Goal: Task Accomplishment & Management: Complete application form

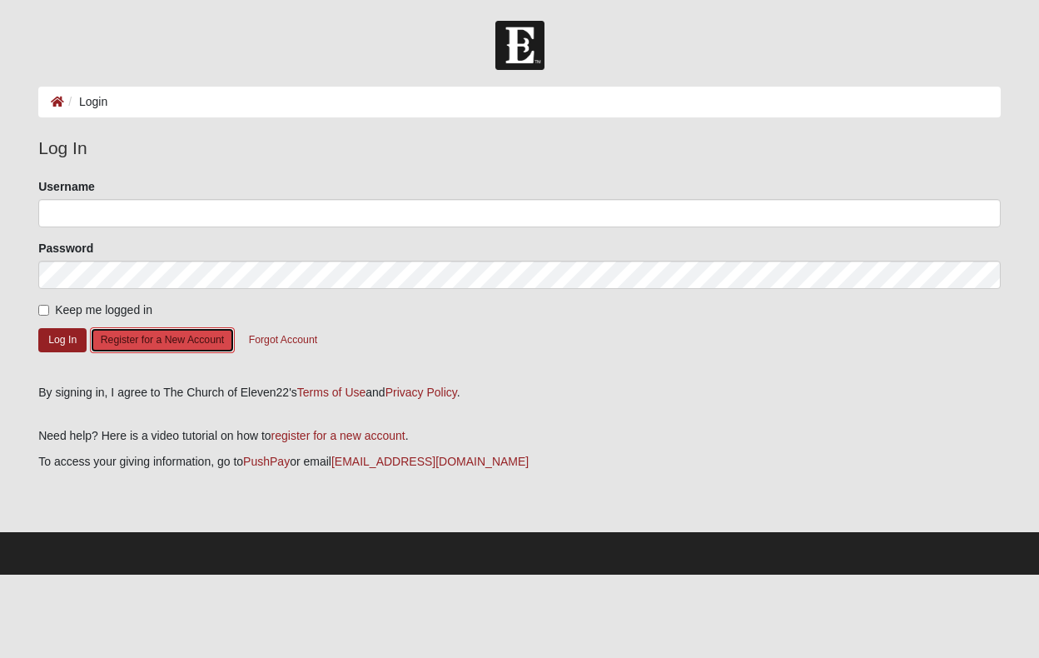
click at [163, 346] on button "Register for a New Account" at bounding box center [162, 340] width 145 height 26
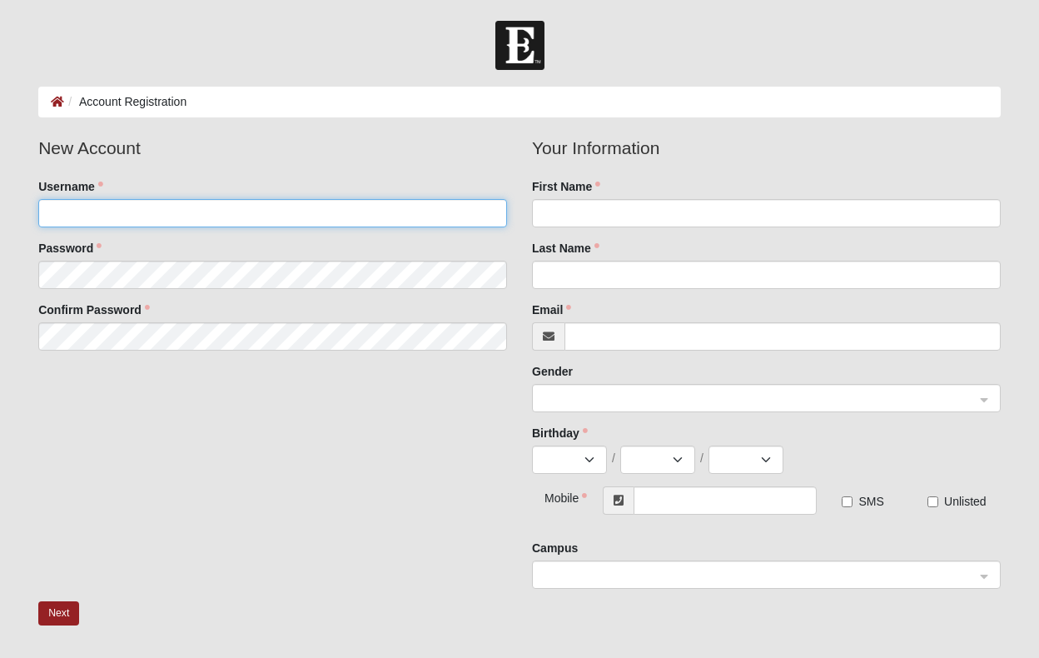
click at [171, 212] on input "Username" at bounding box center [272, 213] width 469 height 28
type input "[PERSON_NAME]"
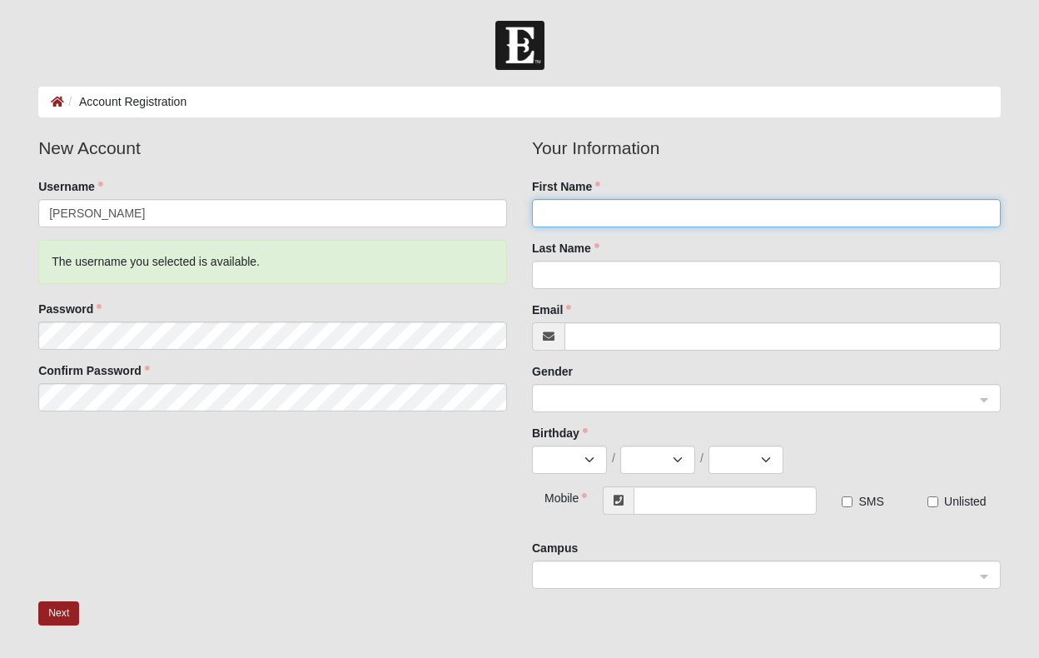
click at [587, 202] on input "First Name" at bounding box center [766, 213] width 469 height 28
type input "[PERSON_NAME]"
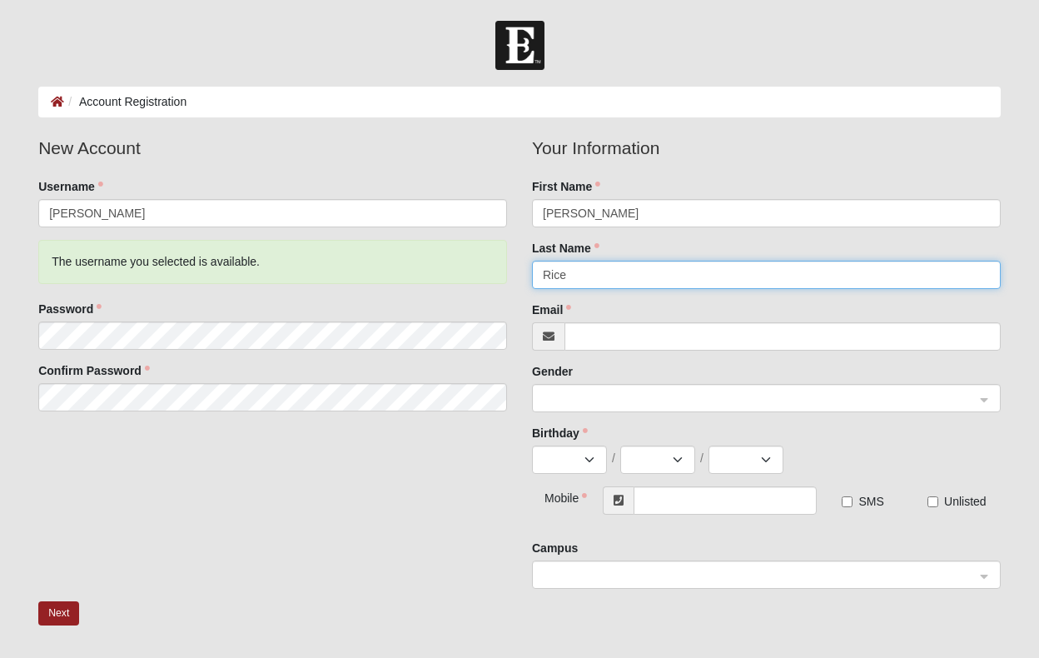
type input "Rice"
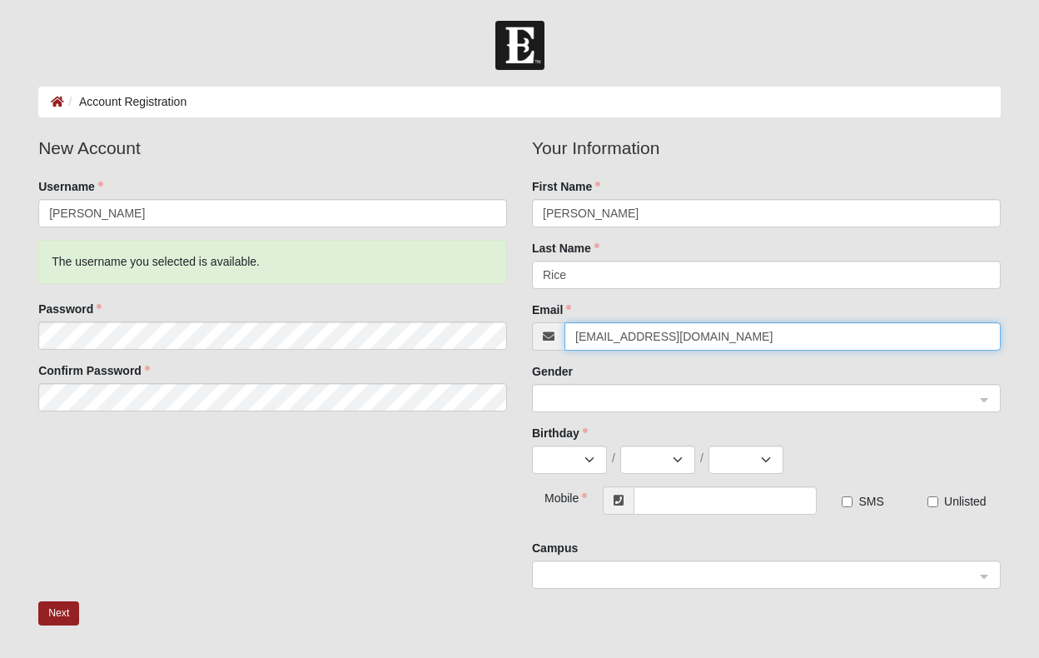
type input "[EMAIL_ADDRESS][DOMAIN_NAME]"
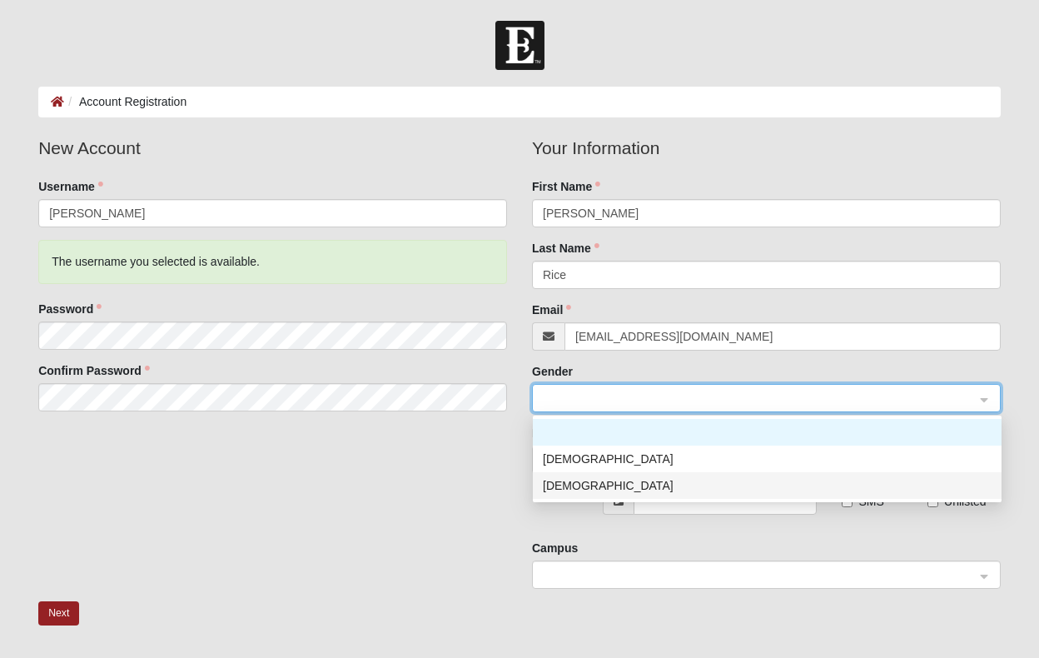
click at [548, 478] on div "[DEMOGRAPHIC_DATA]" at bounding box center [767, 485] width 449 height 18
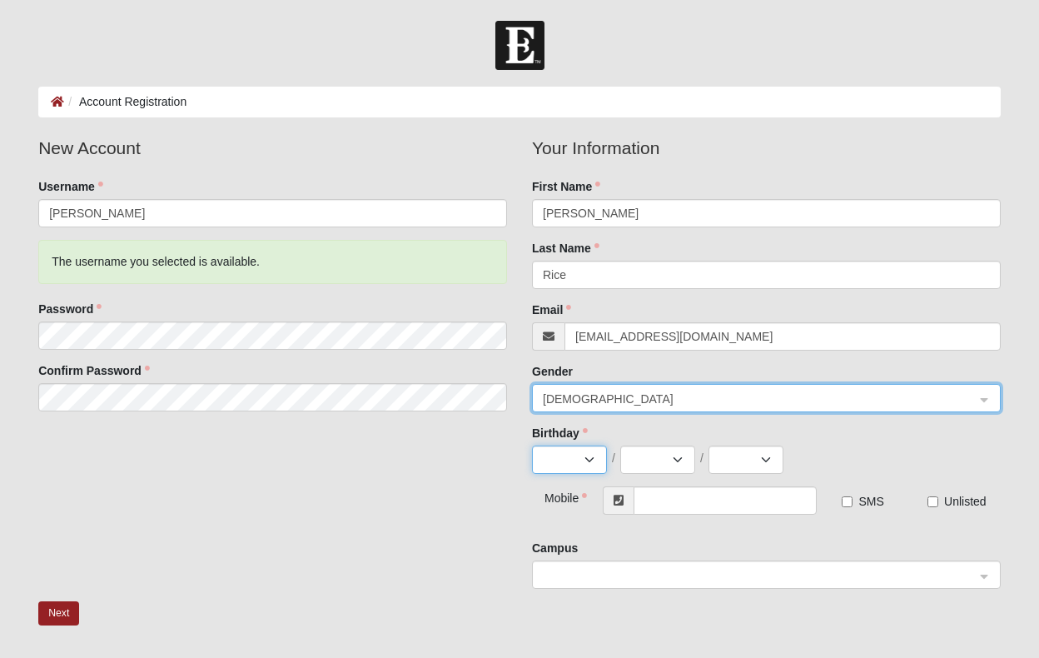
click at [562, 464] on select "Jan Feb Mar Apr May Jun [DATE] Aug Sep Oct Nov Dec" at bounding box center [569, 459] width 75 height 28
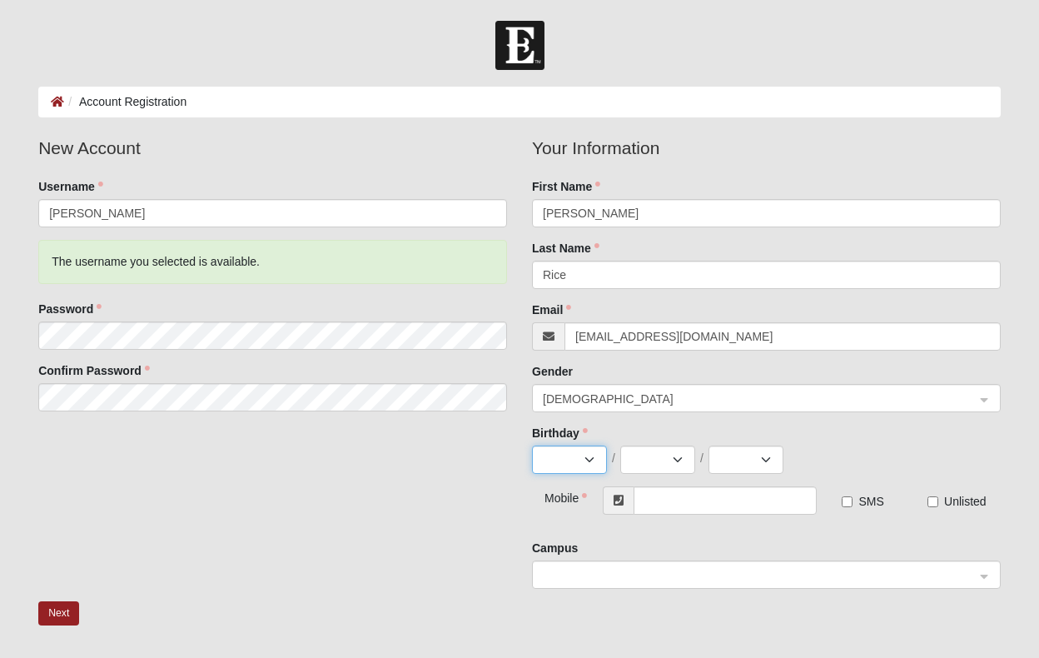
select select "3"
click at [532, 445] on select "Jan Feb Mar Apr May Jun [DATE] Aug Sep Oct Nov Dec" at bounding box center [569, 459] width 75 height 28
click at [643, 474] on fieldset "Your Information First Name [PERSON_NAME] Last Name [PERSON_NAME] Email [EMAIL_…" at bounding box center [766, 310] width 469 height 351
click at [643, 471] on select "1 2 3 4 5 6 7 8 9 10 11 12 13 14 15 16 17 18 19 20 21 22 23 24 25 26 27 28 29 3…" at bounding box center [657, 459] width 75 height 28
select select "27"
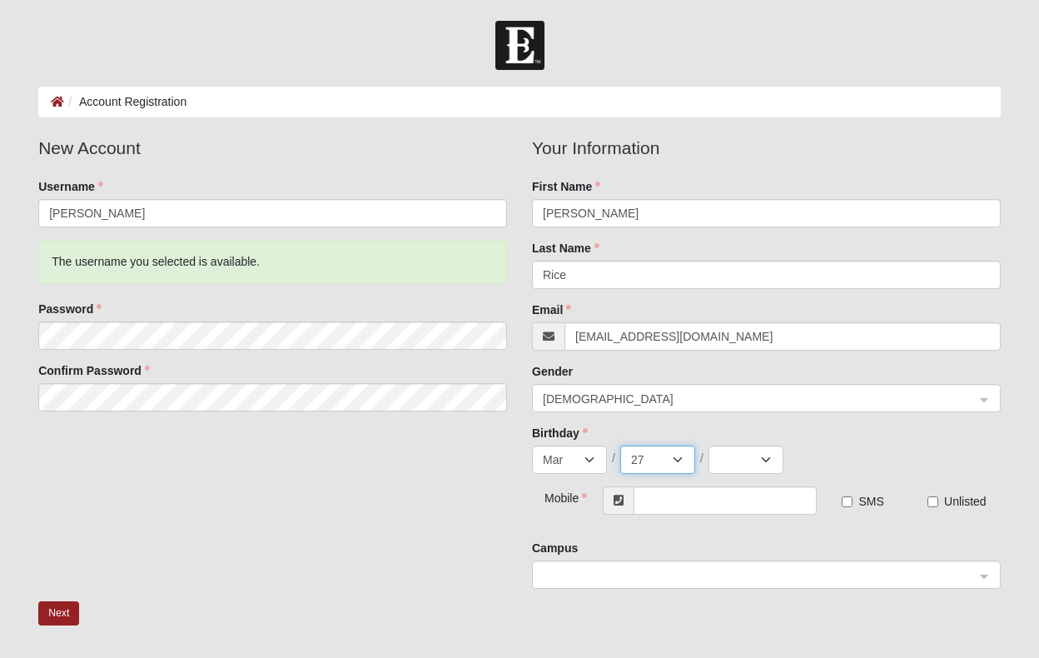
click at [620, 445] on select "1 2 3 4 5 6 7 8 9 10 11 12 13 14 15 16 17 18 19 20 21 22 23 24 25 26 27 28 29 3…" at bounding box center [657, 459] width 75 height 28
click at [759, 456] on select "2025 2024 2023 2022 2021 2020 2019 2018 2017 2016 2015 2014 2013 2012 2011 2010…" at bounding box center [746, 459] width 75 height 28
select select "1992"
click at [709, 445] on select "2025 2024 2023 2022 2021 2020 2019 2018 2017 2016 2015 2014 2013 2012 2011 2010…" at bounding box center [746, 459] width 75 height 28
click at [664, 496] on input "text" at bounding box center [726, 500] width 184 height 28
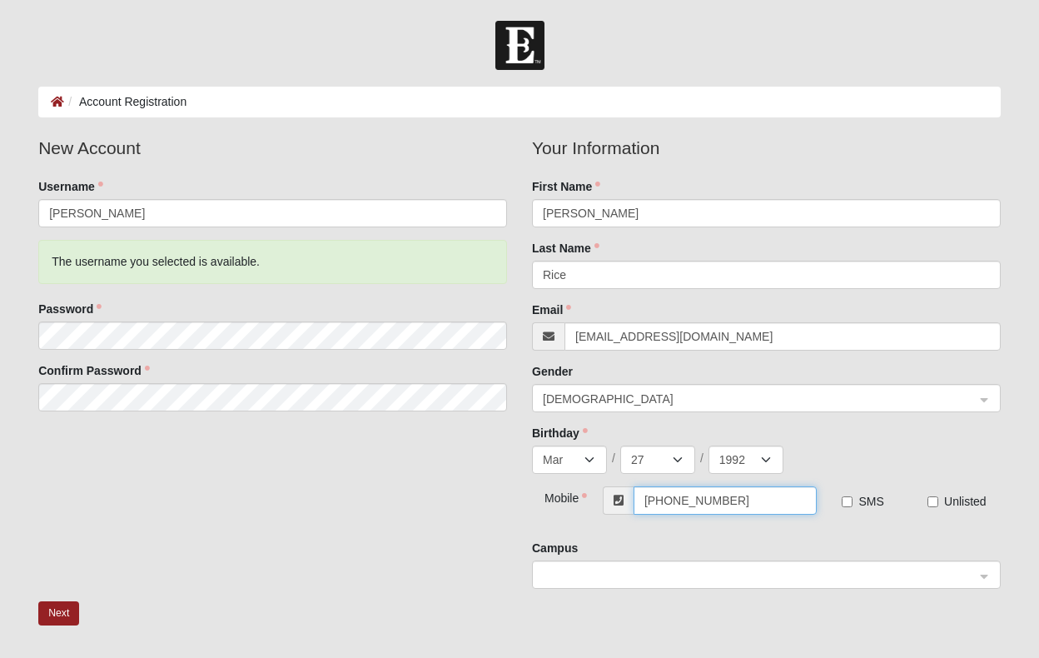
type input "[PHONE_NUMBER]"
click at [854, 503] on label "SMS" at bounding box center [863, 501] width 42 height 17
click at [853, 503] on input "SMS" at bounding box center [847, 501] width 11 height 11
checkbox input "true"
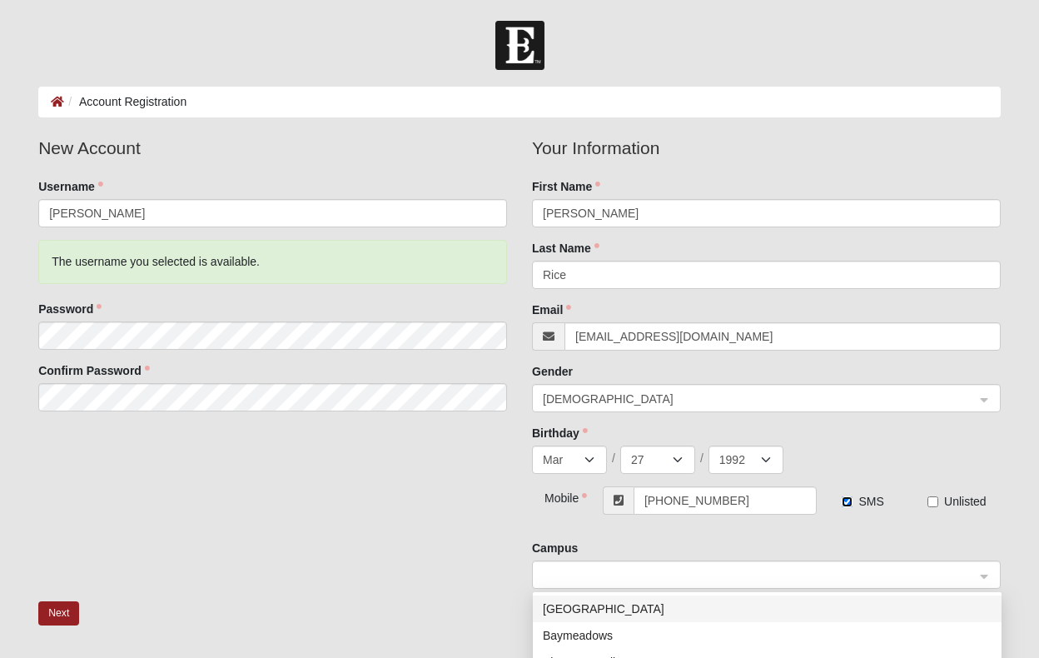
click at [820, 573] on span at bounding box center [759, 575] width 432 height 18
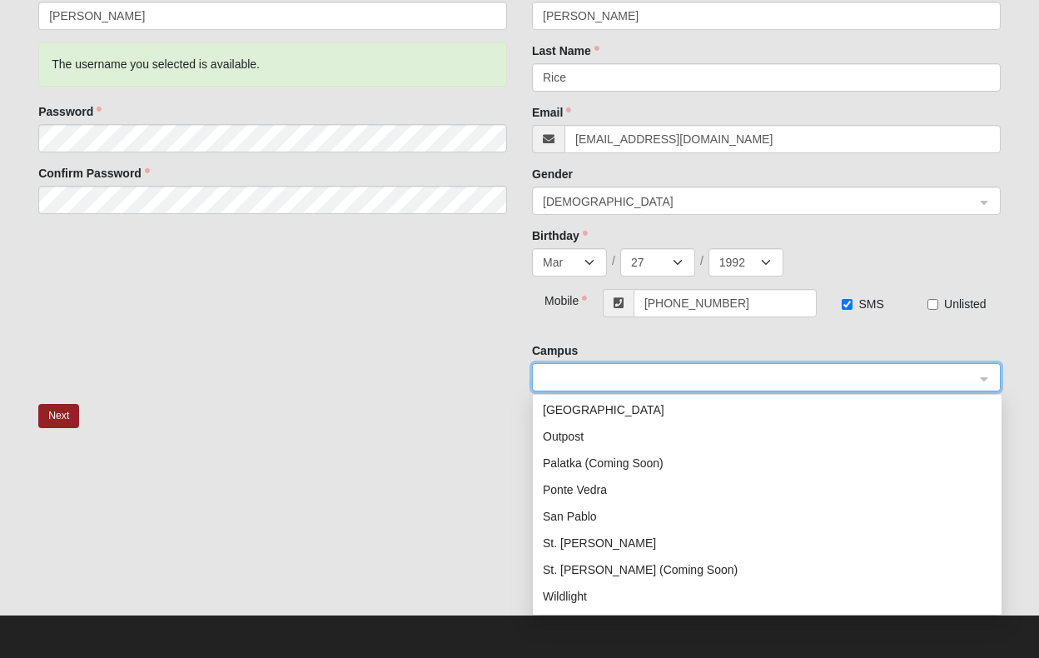
scroll to position [213, 0]
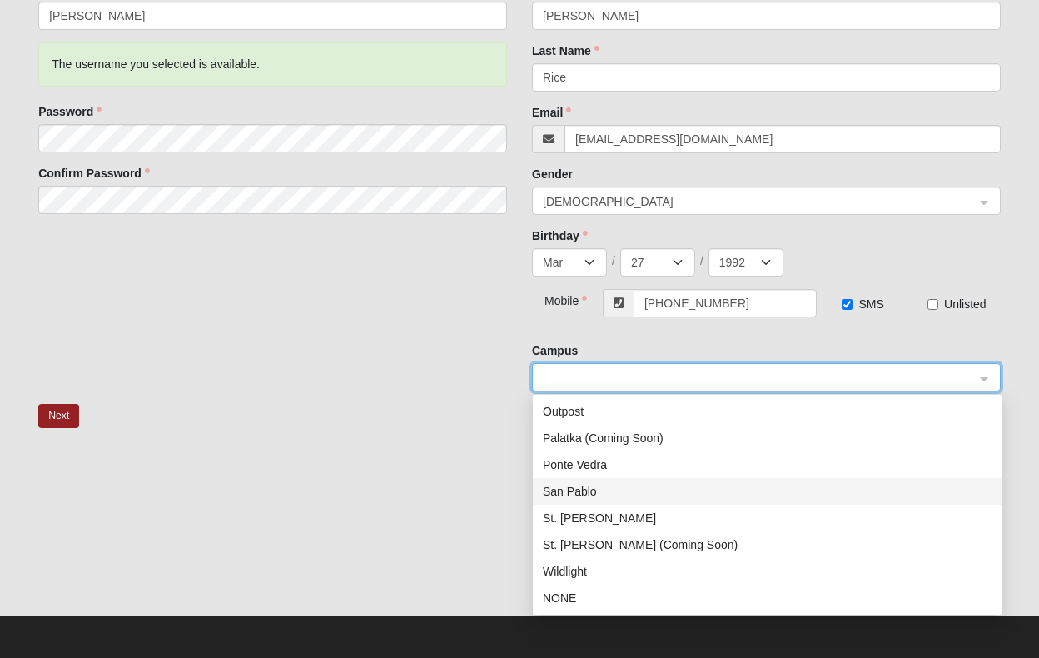
click at [644, 497] on div "San Pablo" at bounding box center [767, 491] width 449 height 18
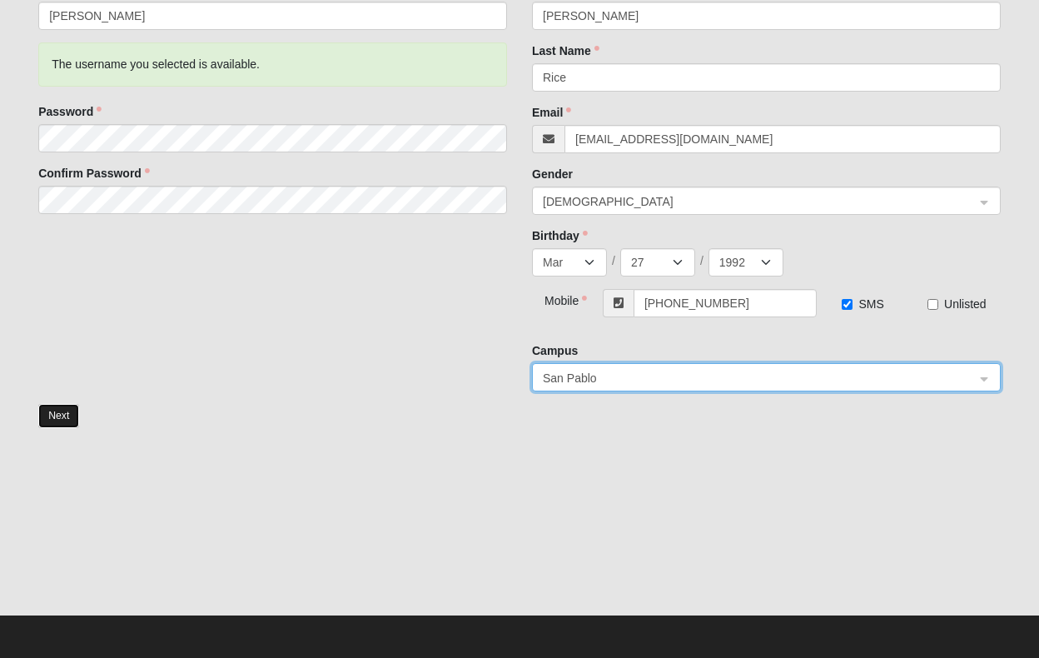
click at [67, 414] on button "Next" at bounding box center [58, 416] width 41 height 24
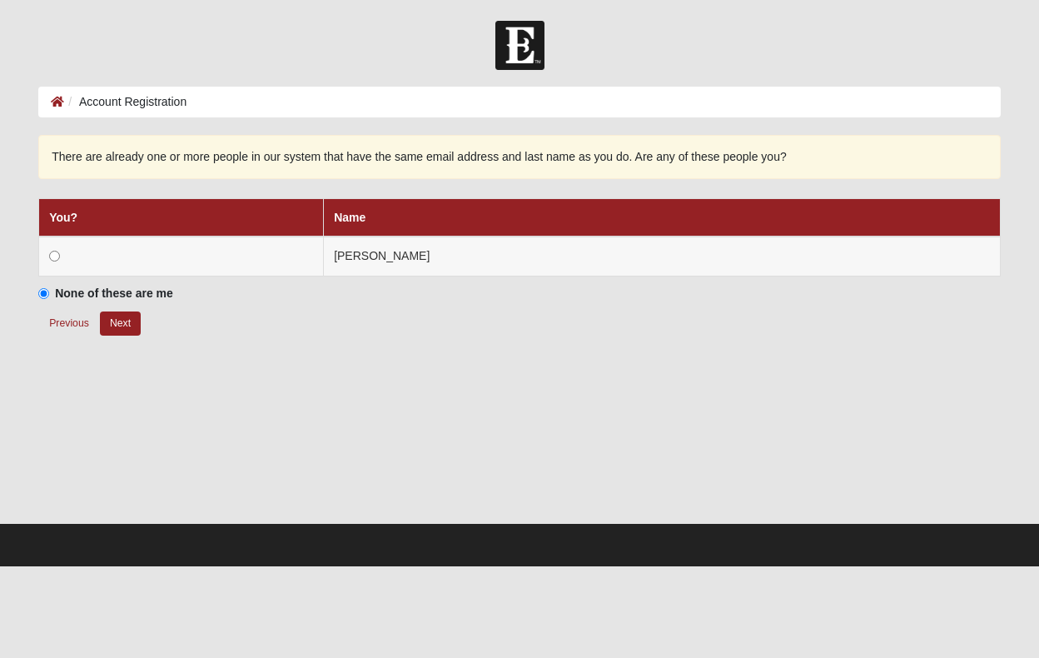
scroll to position [0, 0]
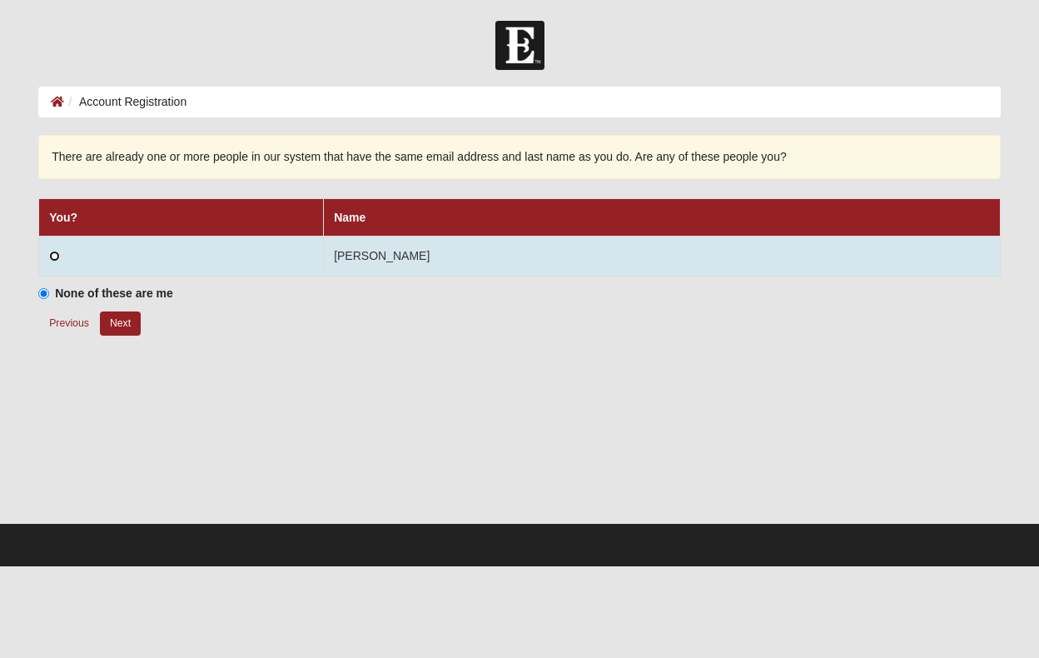
click at [53, 253] on input "radio" at bounding box center [54, 256] width 11 height 11
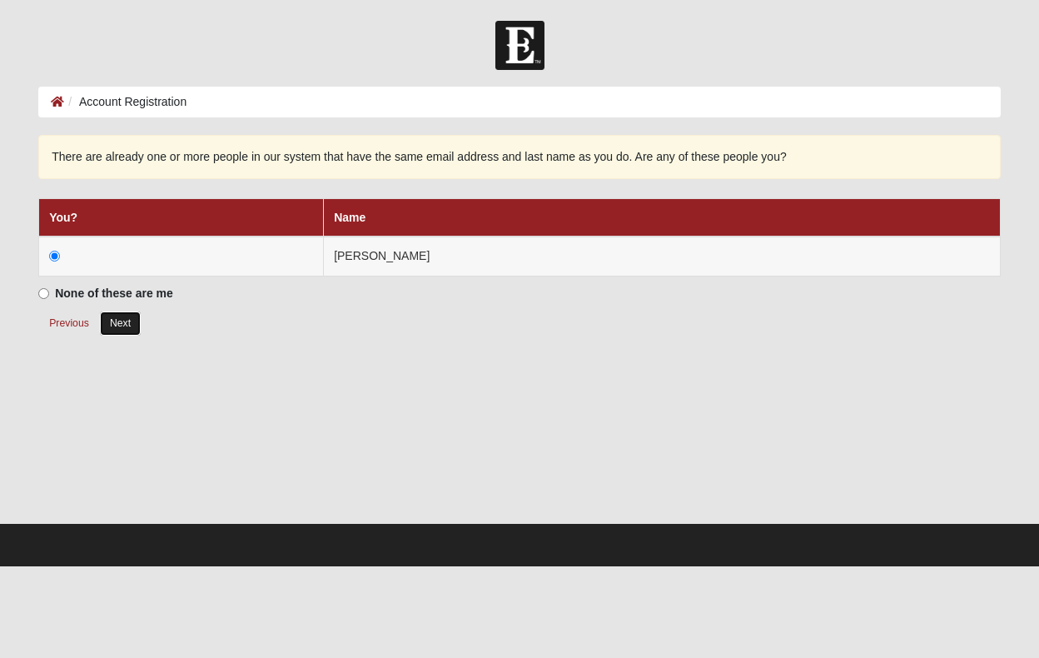
click at [123, 326] on button "Next" at bounding box center [120, 323] width 41 height 24
radio input "true"
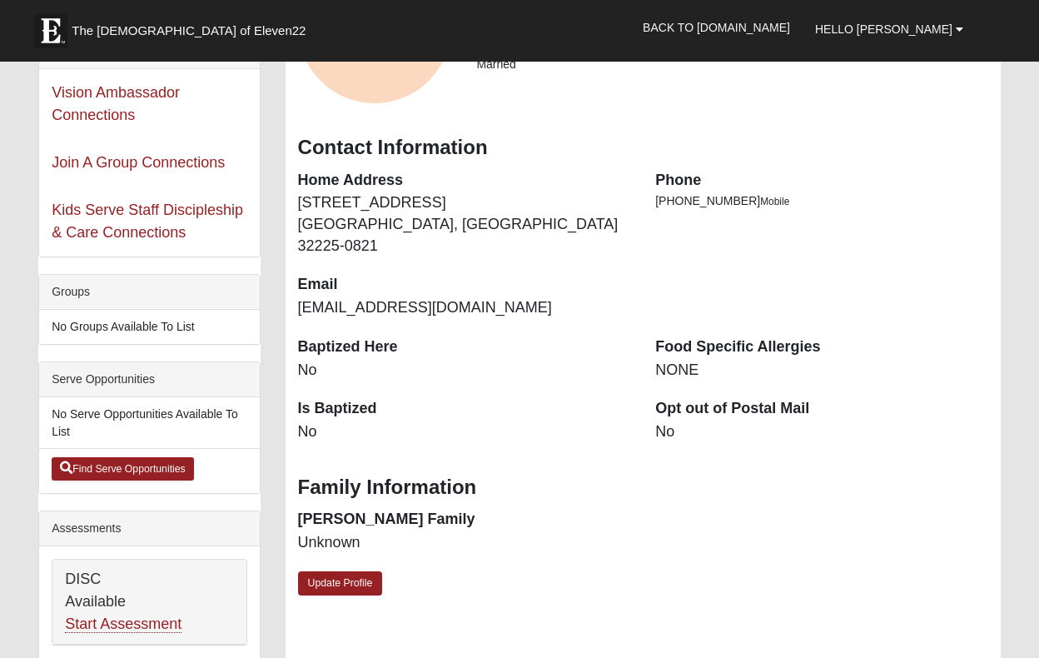
scroll to position [207, 0]
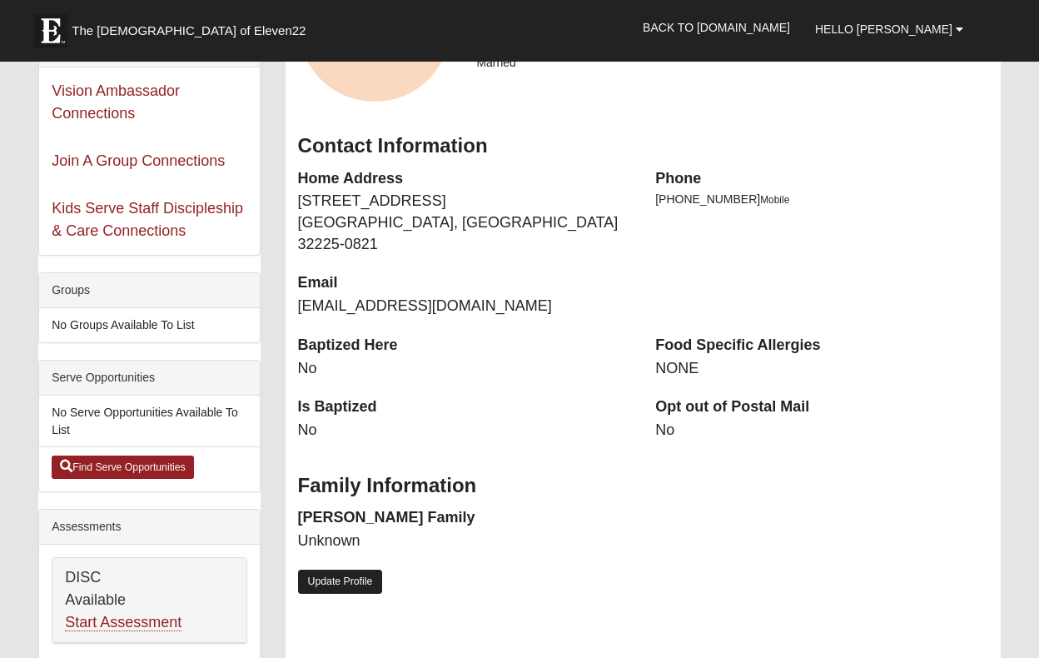
click at [320, 569] on link "Update Profile" at bounding box center [340, 581] width 85 height 24
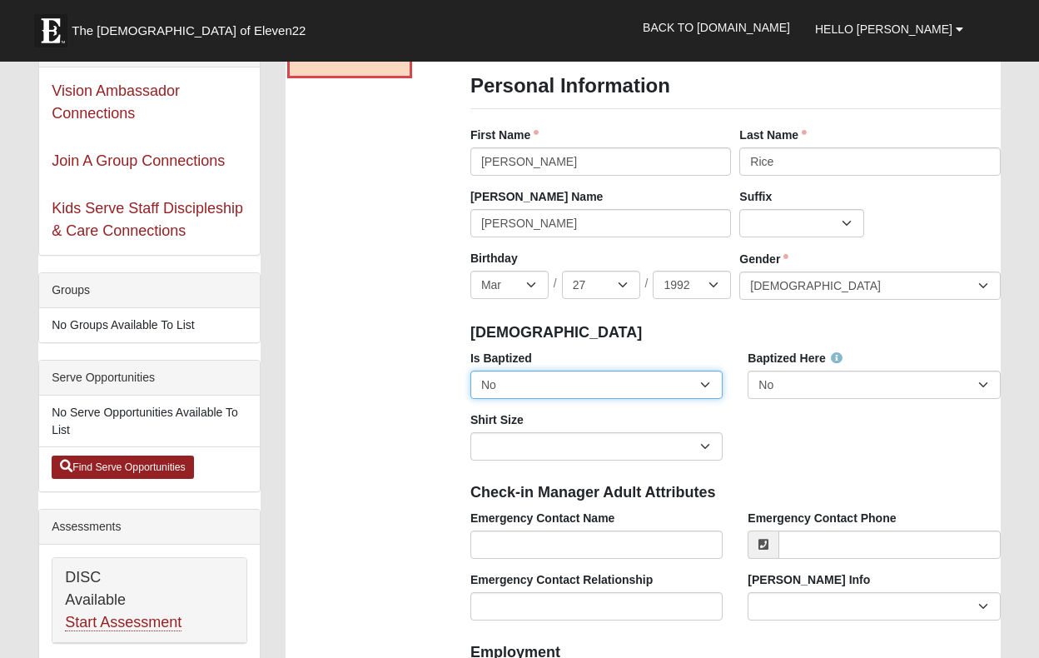
click at [677, 381] on select "No Yes" at bounding box center [596, 385] width 252 height 28
select select "True"
click at [470, 371] on select "No Yes" at bounding box center [596, 385] width 252 height 28
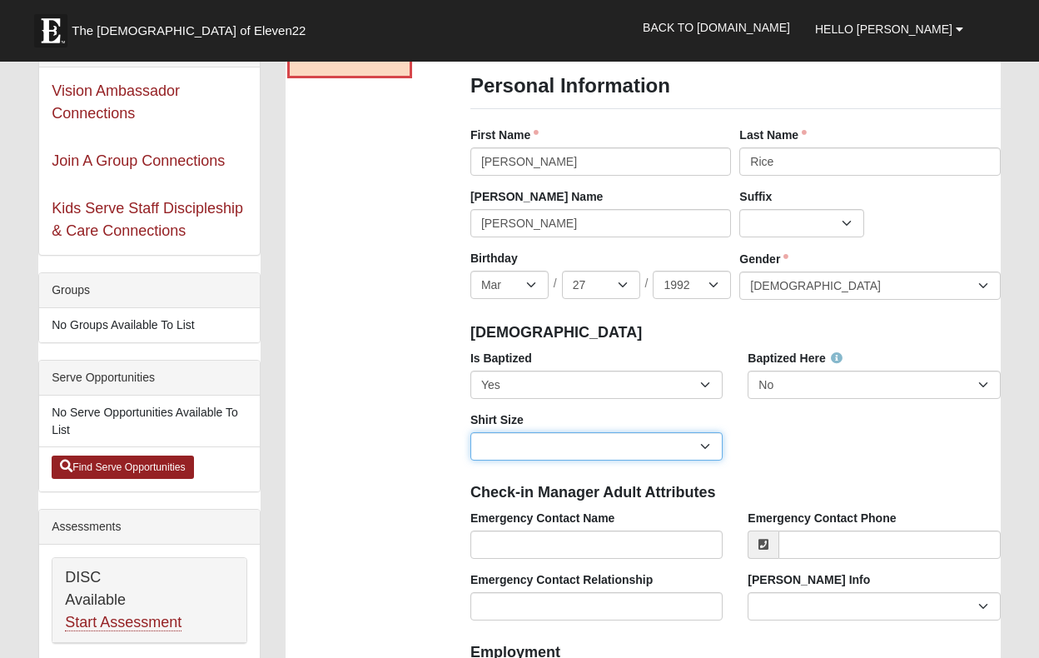
click at [687, 445] on select "Adult Small Adult Medium Adult Large Adult XL Adult XXL Adult 3XL Adult 4XL You…" at bounding box center [596, 446] width 252 height 28
select select "Adult Small"
click at [470, 432] on select "Adult Small Adult Medium Adult Large Adult XL Adult XXL Adult 3XL Adult 4XL You…" at bounding box center [596, 446] width 252 height 28
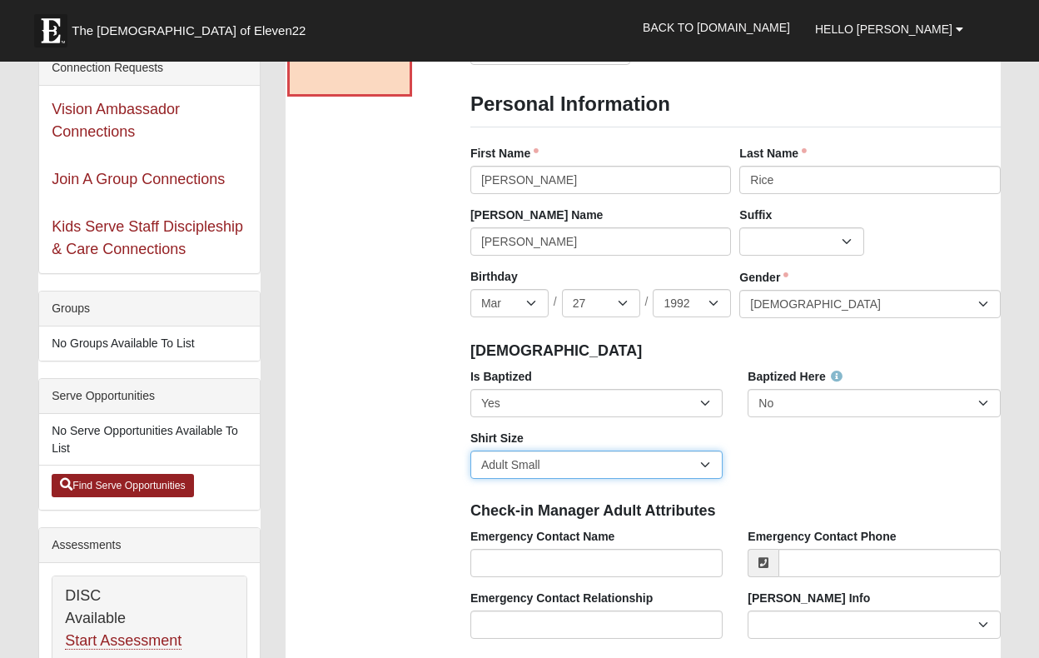
scroll to position [187, 0]
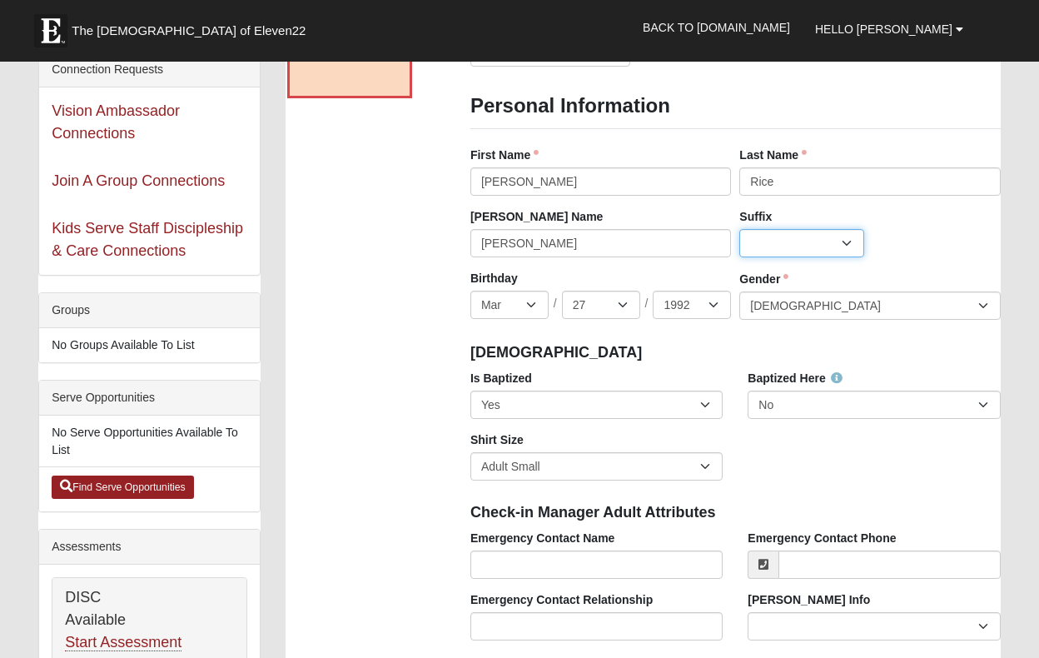
click at [805, 231] on select "Jr. Sr. Ph.D. II III IV V VI MD" at bounding box center [801, 243] width 125 height 28
click at [851, 245] on select "Jr. Sr. Ph.D. II III IV V VI MD" at bounding box center [801, 243] width 125 height 28
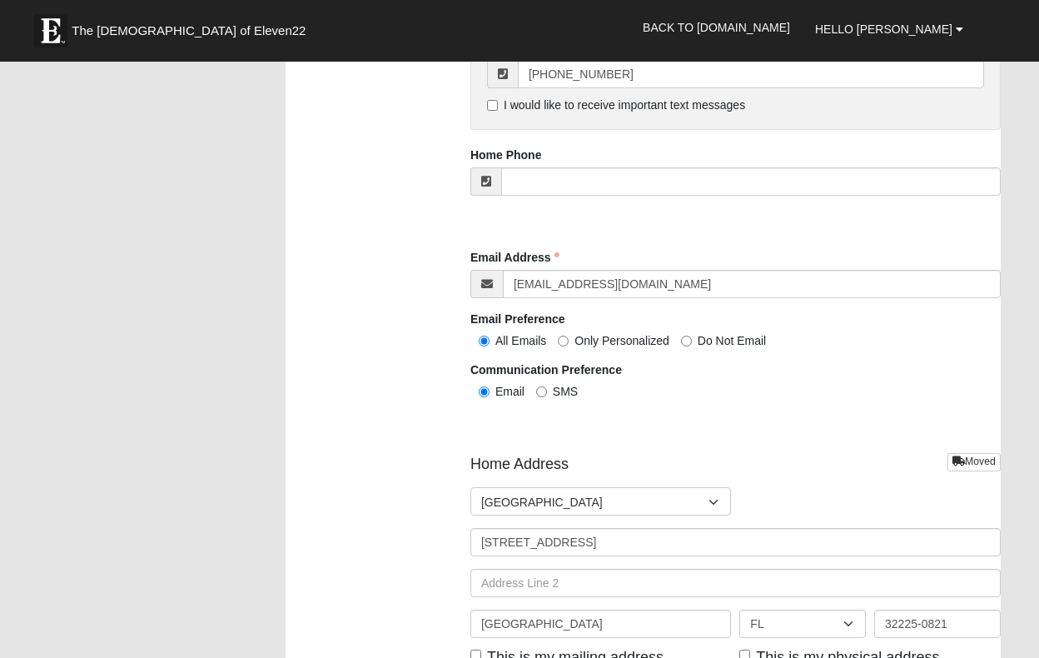
scroll to position [1705, 0]
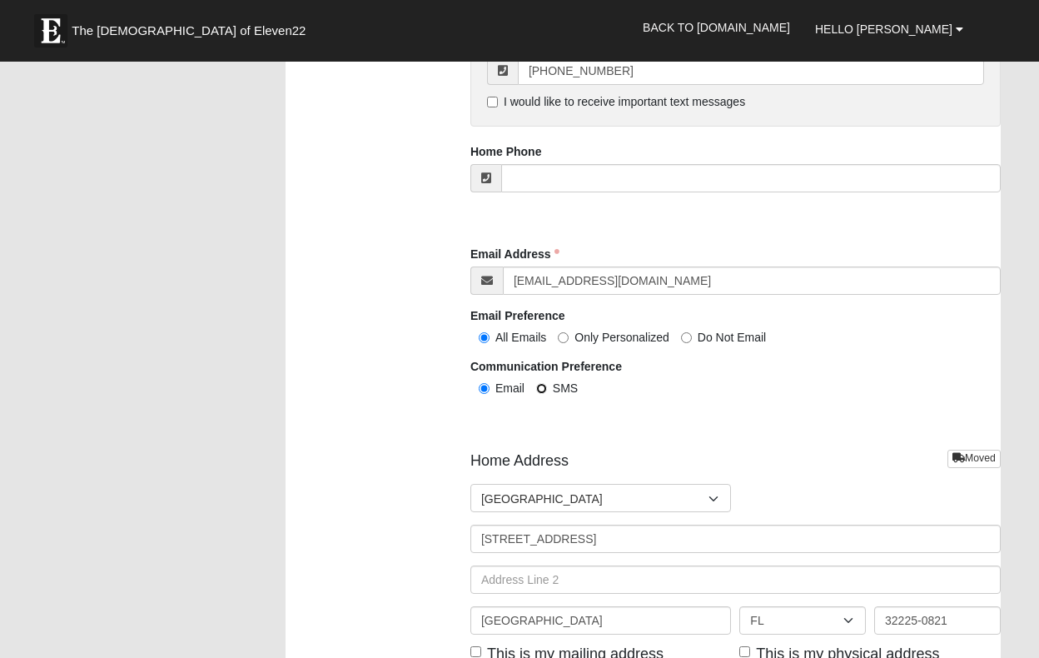
click at [540, 388] on input "SMS" at bounding box center [541, 388] width 11 height 11
radio input "true"
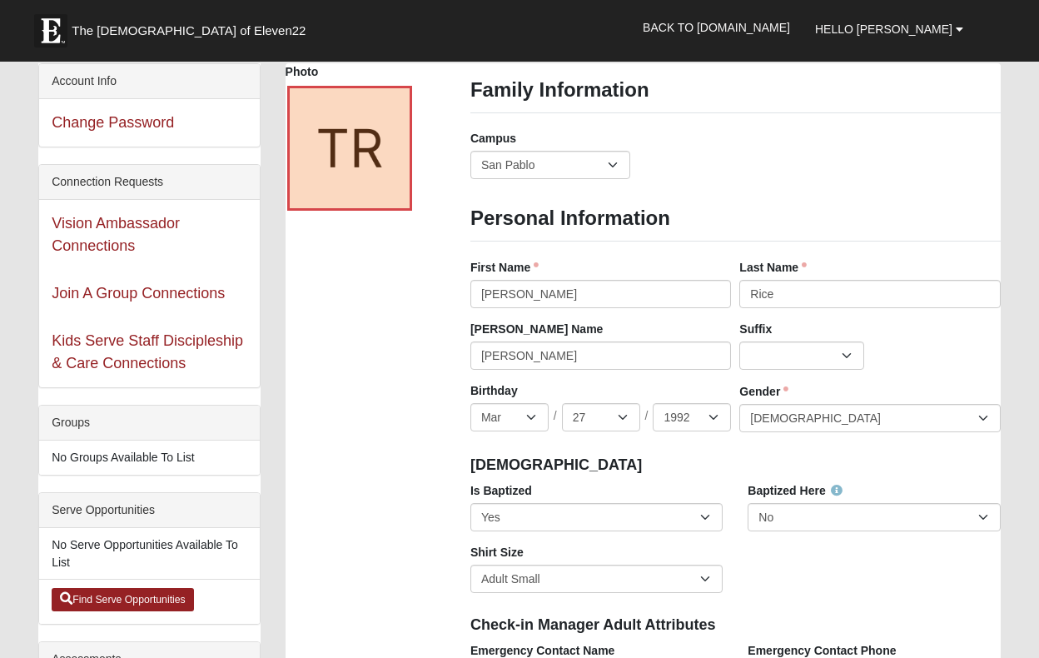
scroll to position [73, 0]
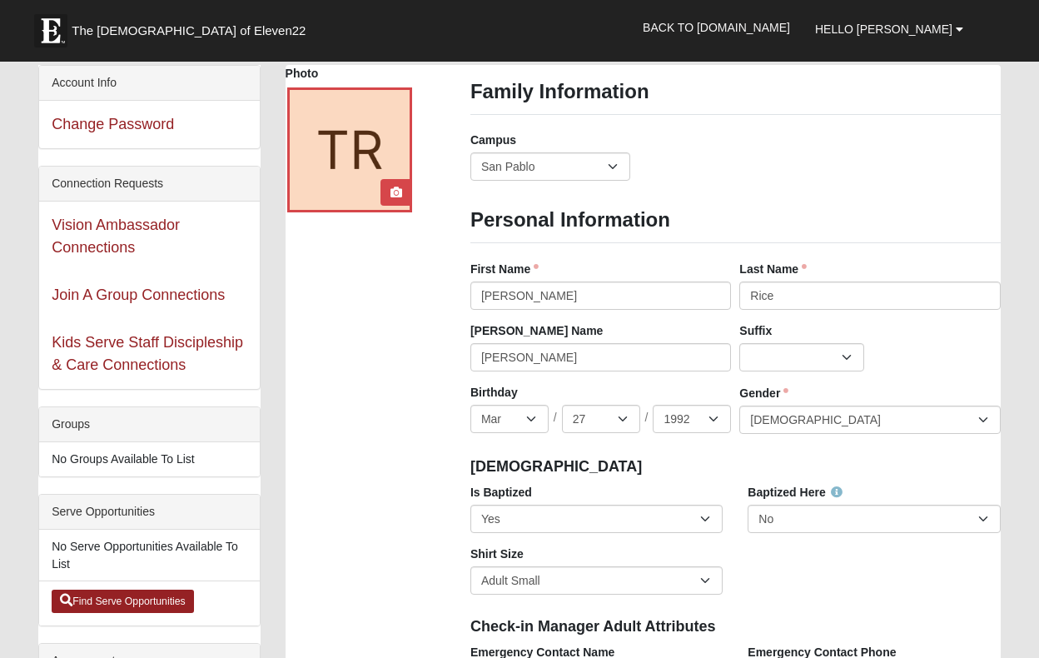
click at [377, 137] on div at bounding box center [349, 149] width 125 height 125
click at [395, 198] on link at bounding box center [396, 192] width 22 height 27
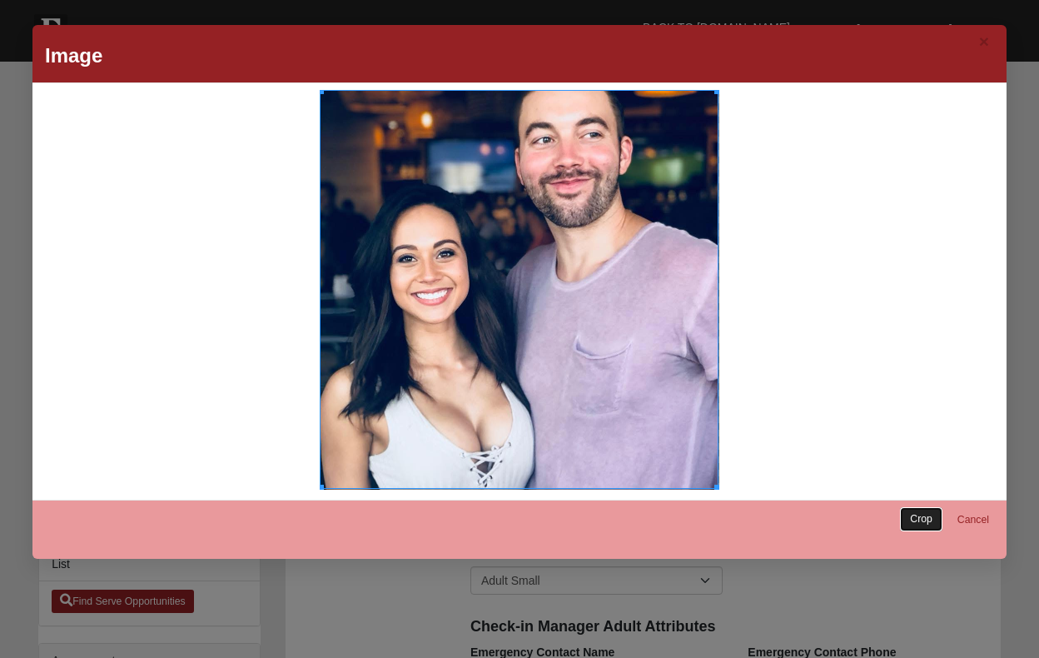
click at [923, 520] on link "Crop" at bounding box center [921, 519] width 42 height 24
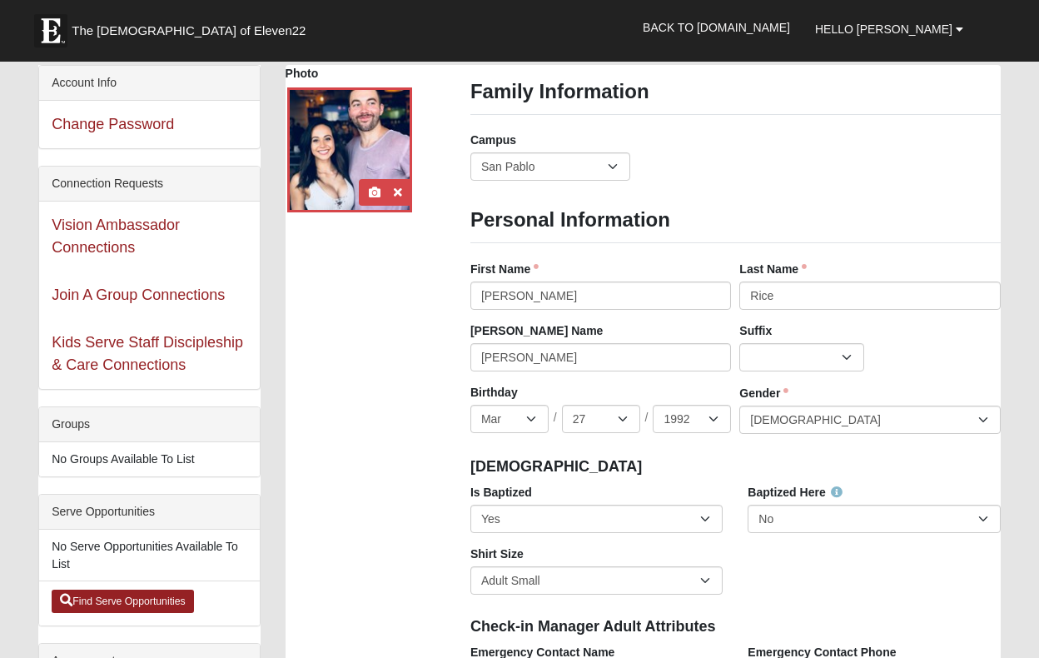
click at [331, 145] on div at bounding box center [349, 149] width 125 height 125
click at [400, 193] on icon at bounding box center [398, 192] width 8 height 12
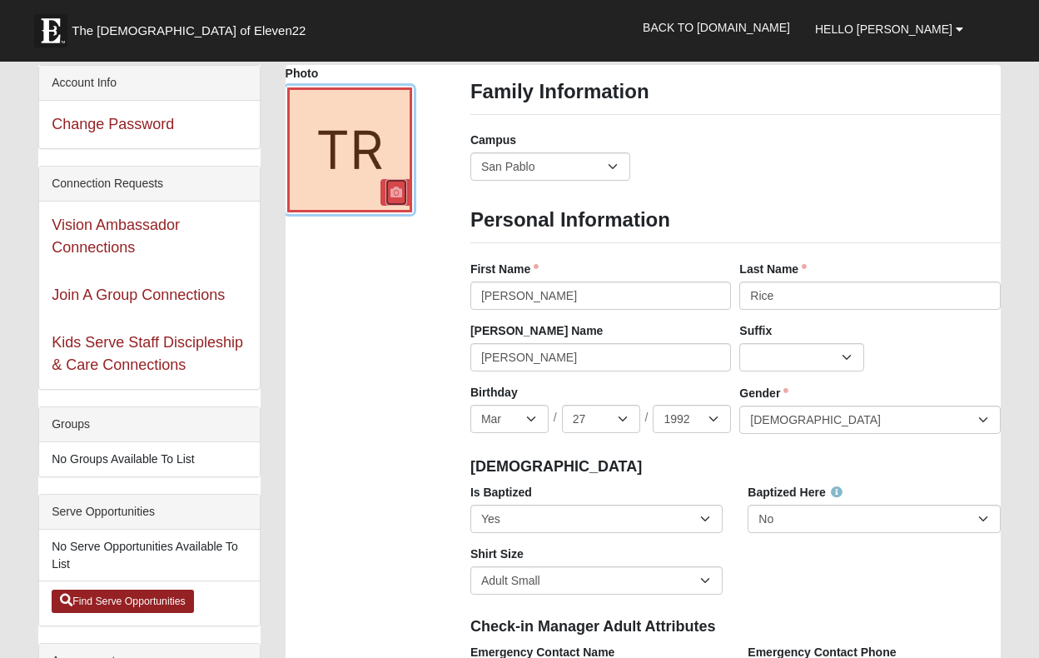
click at [392, 190] on icon at bounding box center [396, 192] width 12 height 12
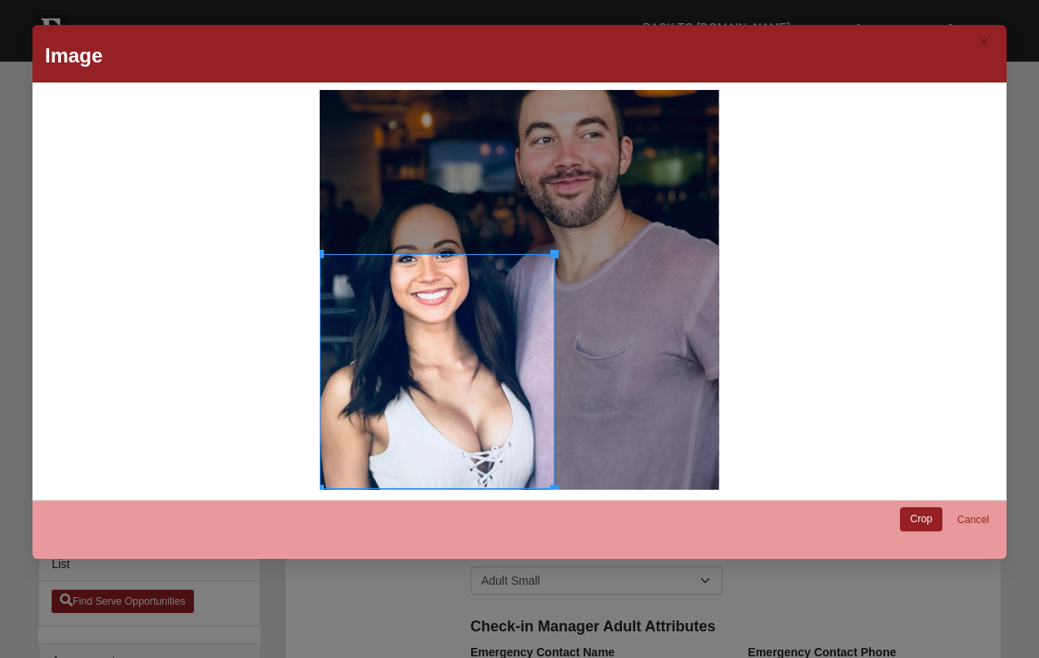
drag, startPoint x: 716, startPoint y: 92, endPoint x: 356, endPoint y: 258, distance: 396.4
click at [356, 258] on div at bounding box center [437, 371] width 235 height 235
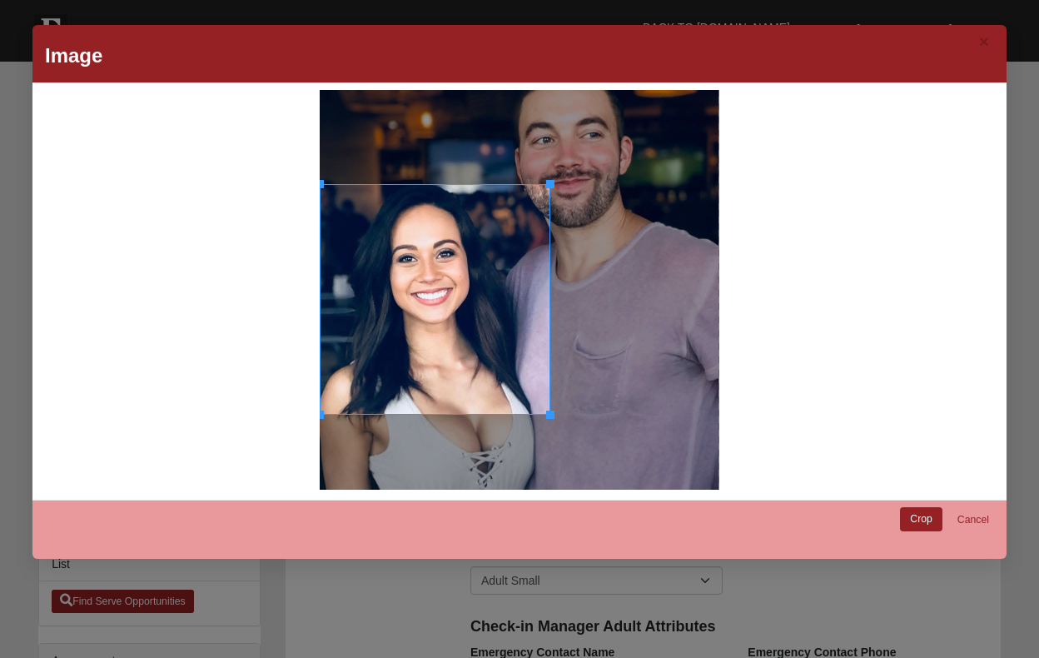
drag, startPoint x: 401, startPoint y: 356, endPoint x: 401, endPoint y: 282, distance: 74.1
click at [401, 282] on div at bounding box center [435, 299] width 231 height 231
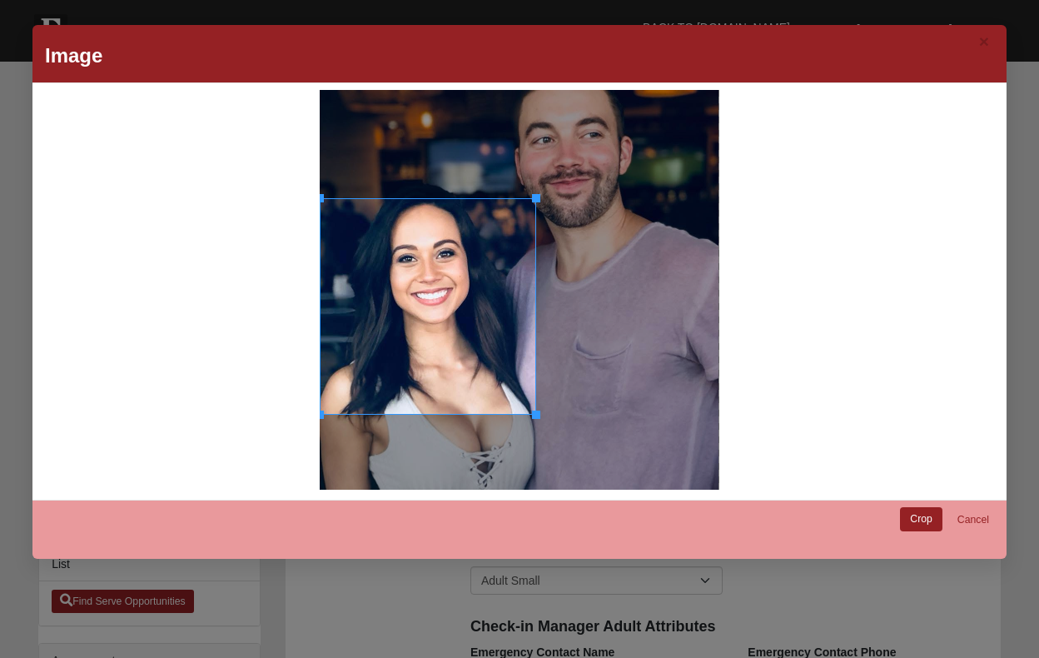
drag, startPoint x: 551, startPoint y: 186, endPoint x: 531, endPoint y: 198, distance: 23.6
click at [531, 198] on div at bounding box center [428, 306] width 216 height 216
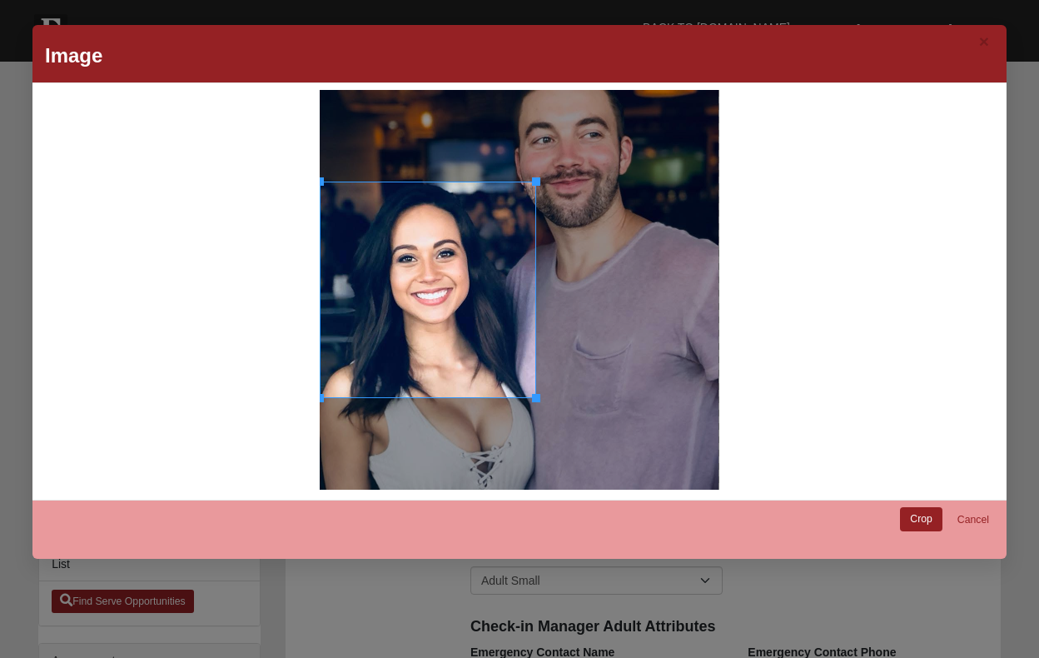
drag, startPoint x: 468, startPoint y: 259, endPoint x: 467, endPoint y: 242, distance: 16.7
click at [467, 242] on div at bounding box center [428, 290] width 216 height 216
click at [924, 515] on link "Crop" at bounding box center [921, 519] width 42 height 24
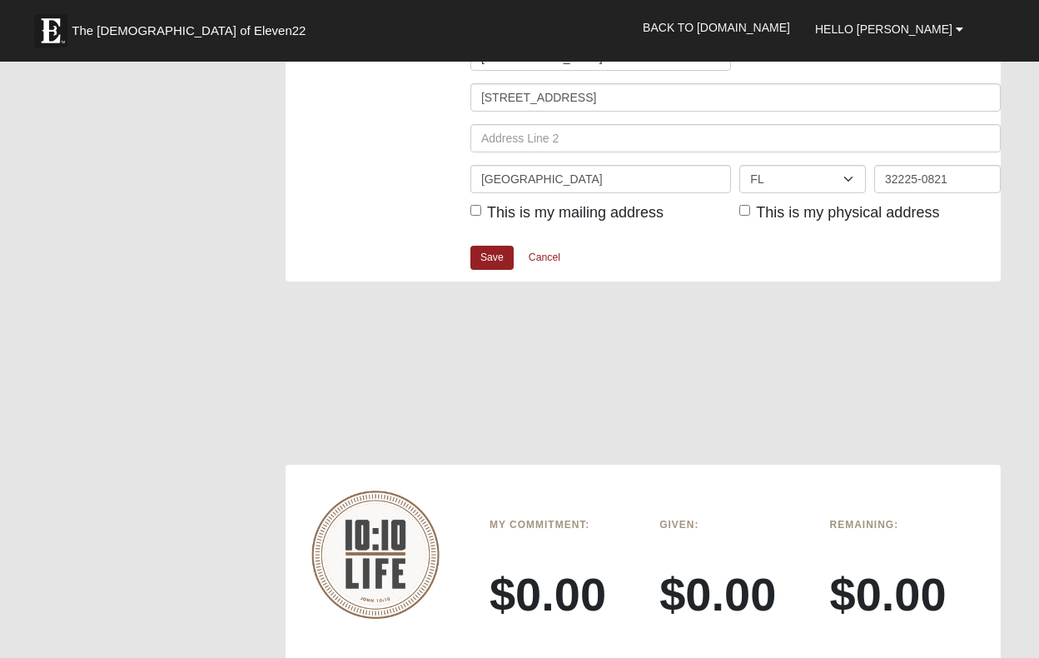
scroll to position [2171, 0]
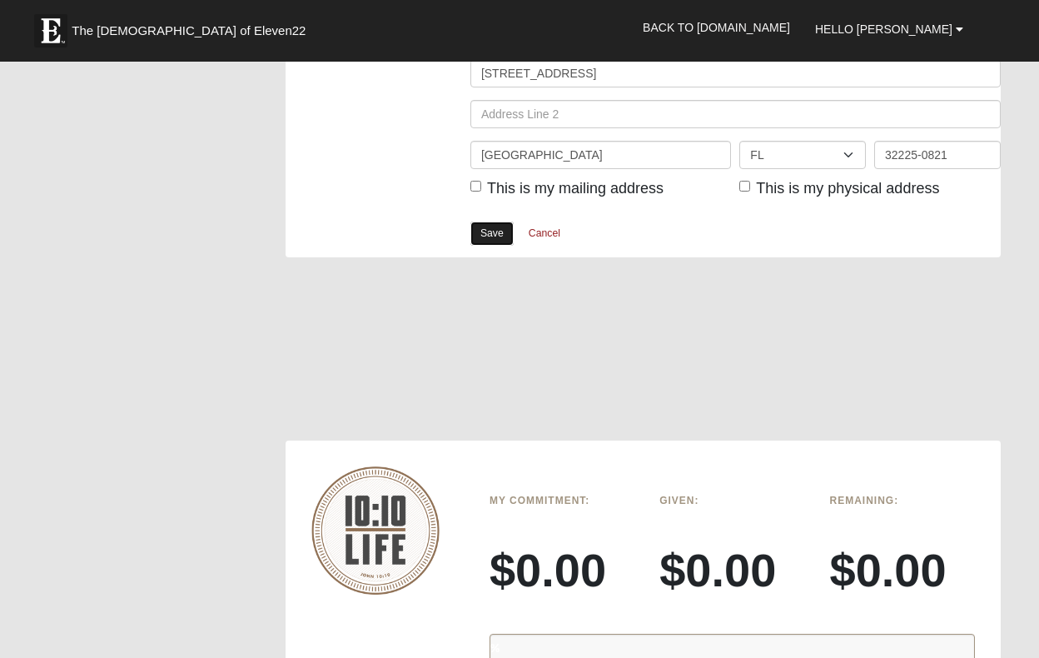
click at [490, 232] on link "Save" at bounding box center [491, 233] width 43 height 24
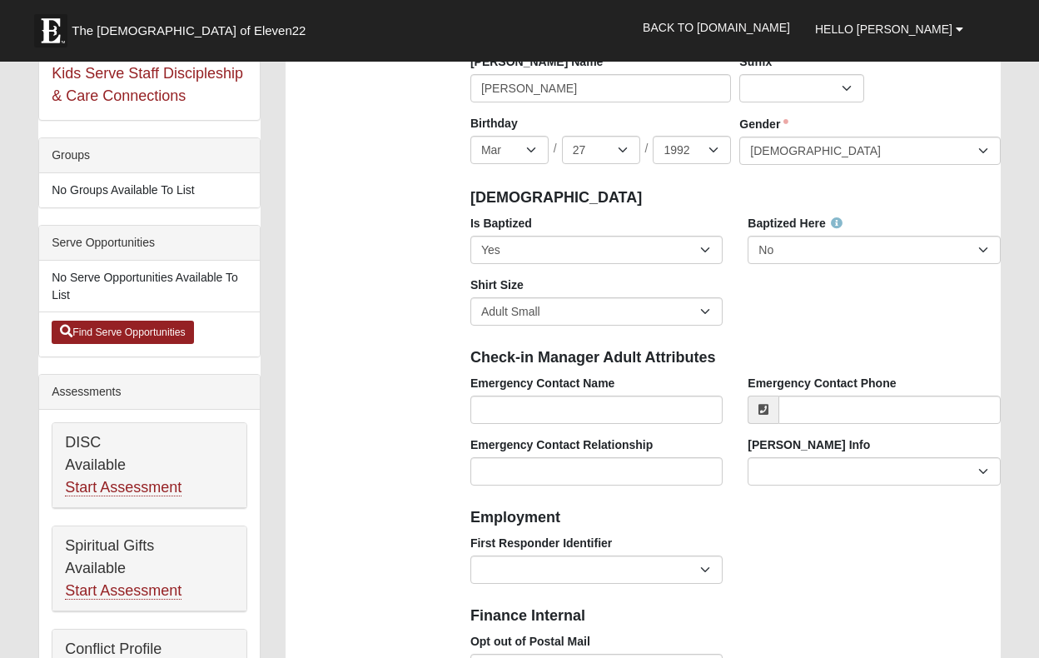
scroll to position [0, 0]
